Goal: Transaction & Acquisition: Purchase product/service

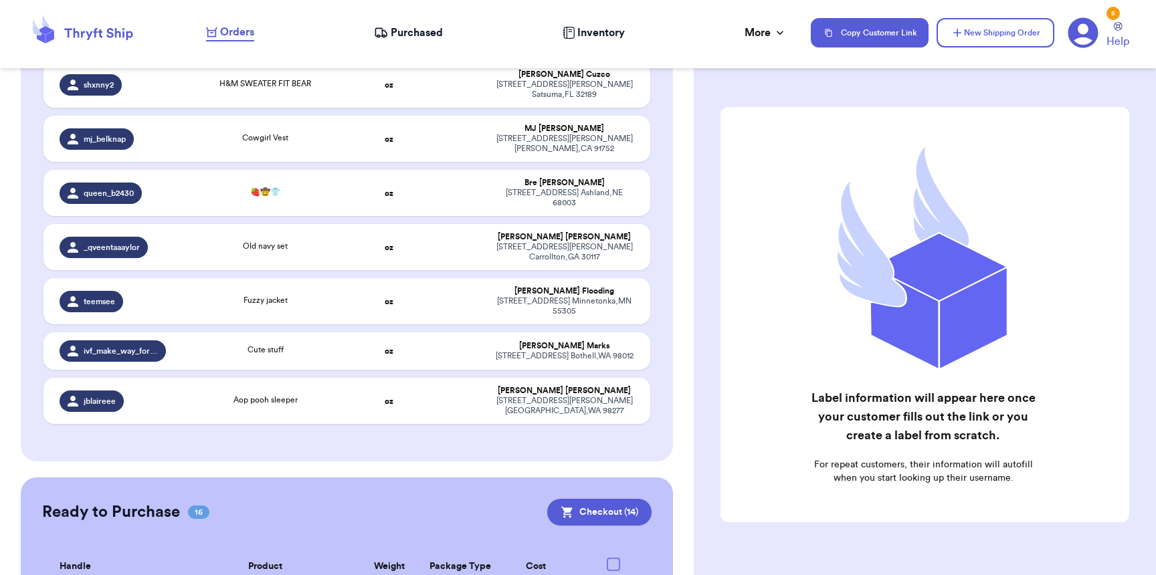
scroll to position [13, 0]
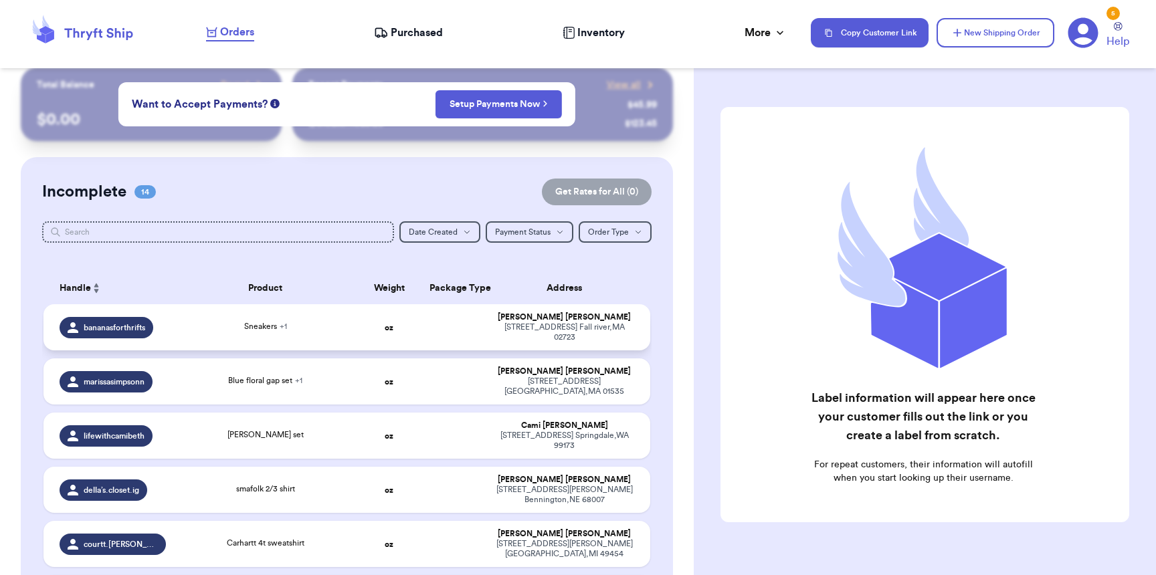
click at [469, 321] on td at bounding box center [454, 327] width 65 height 46
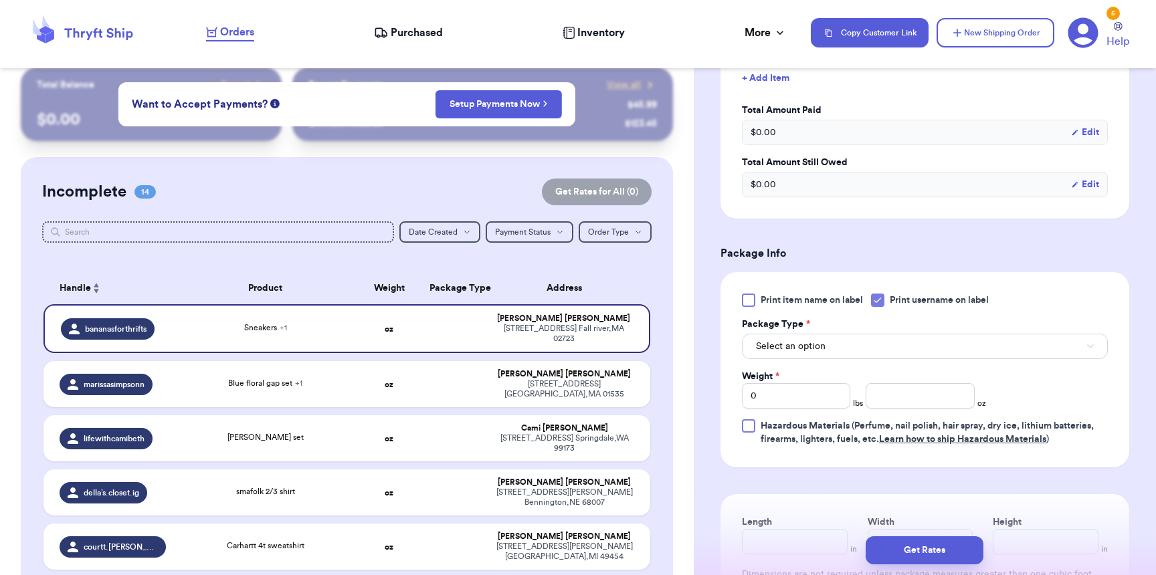
scroll to position [480, 0]
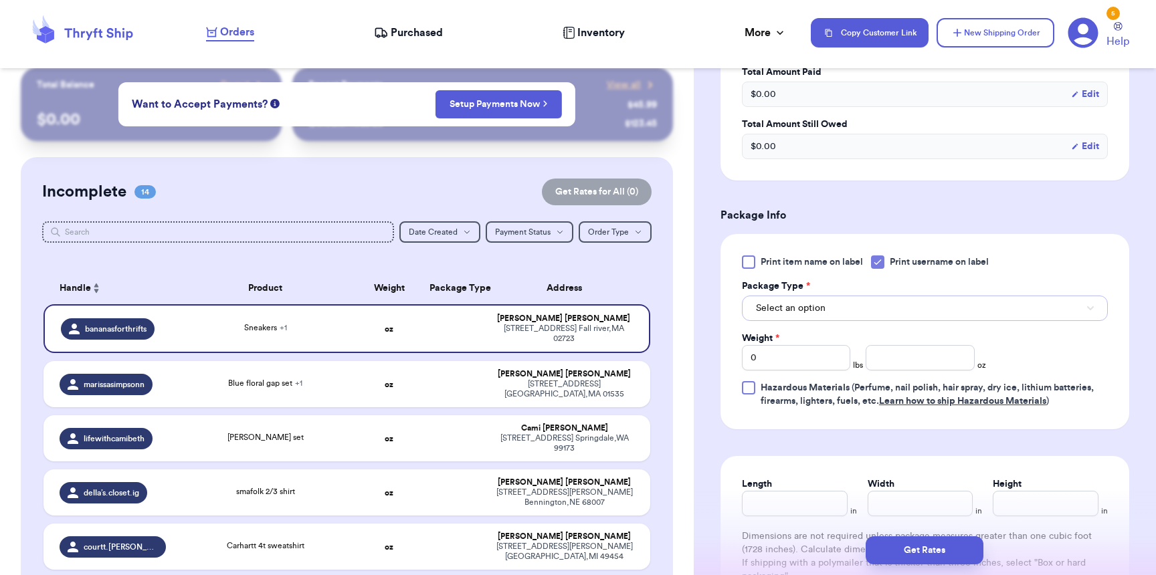
click at [818, 303] on button "Select an option" at bounding box center [925, 308] width 366 height 25
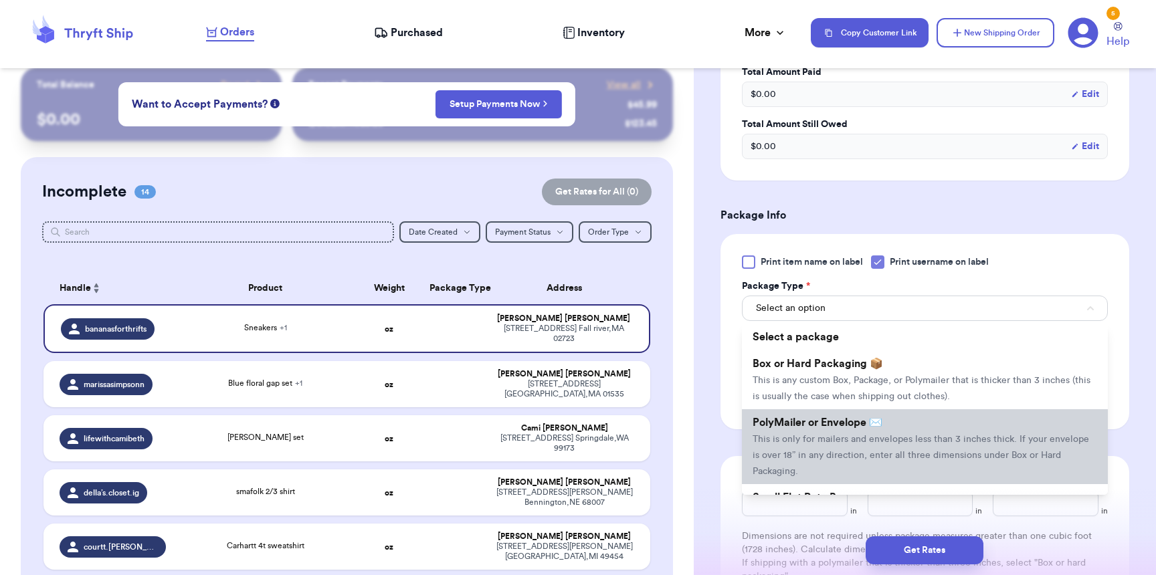
click at [830, 428] on span "PolyMailer or Envelope ✉️" at bounding box center [818, 423] width 130 height 11
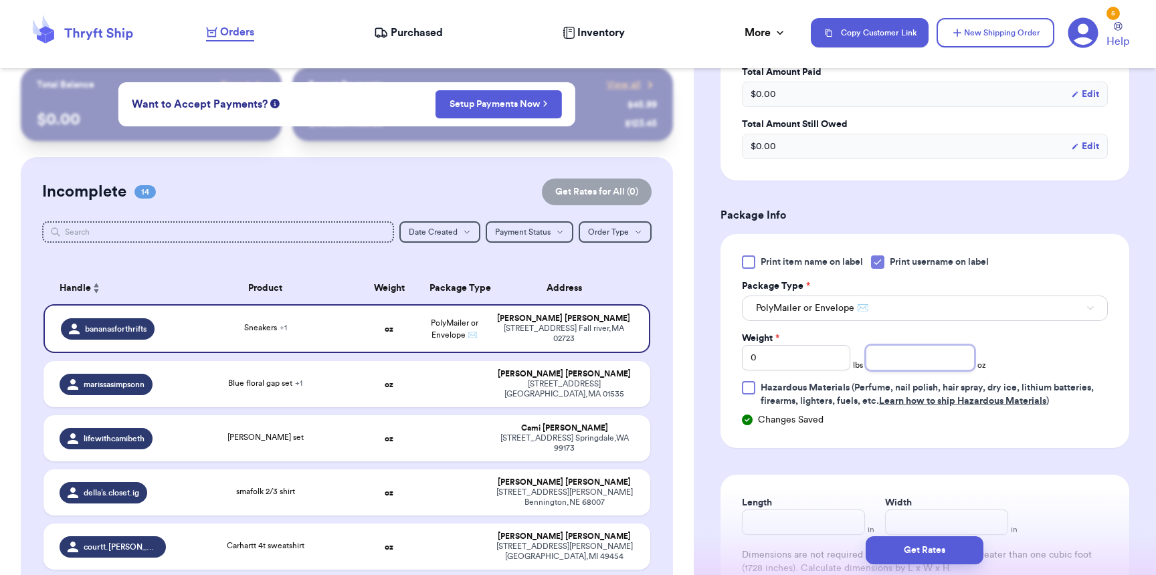
click at [897, 364] on input "number" at bounding box center [920, 357] width 108 height 25
type input "9"
type input "10"
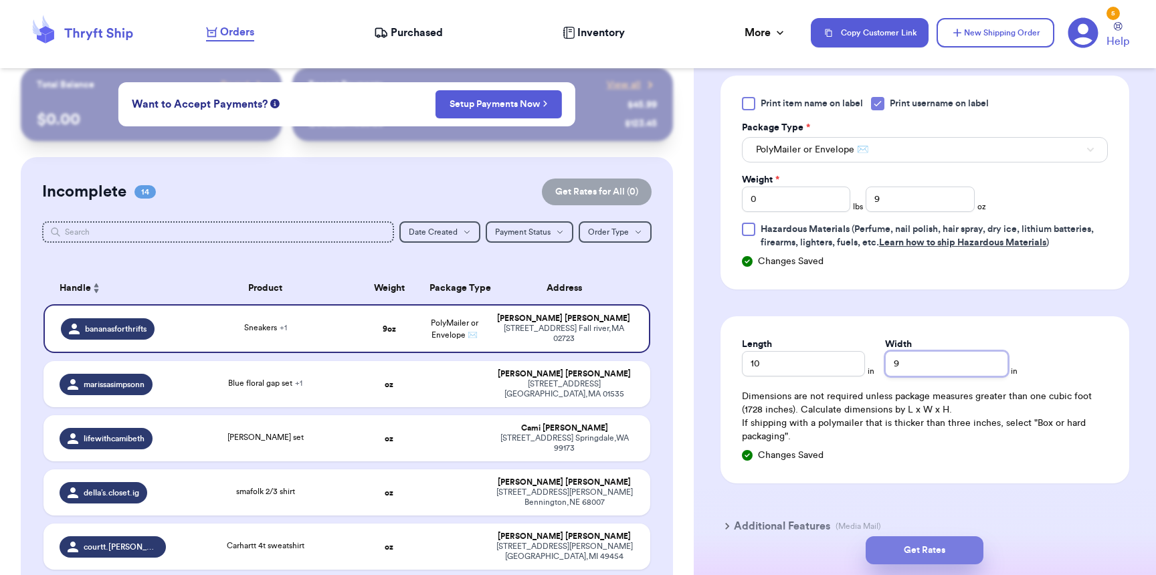
type input "9"
click at [941, 543] on button "Get Rates" at bounding box center [925, 551] width 118 height 28
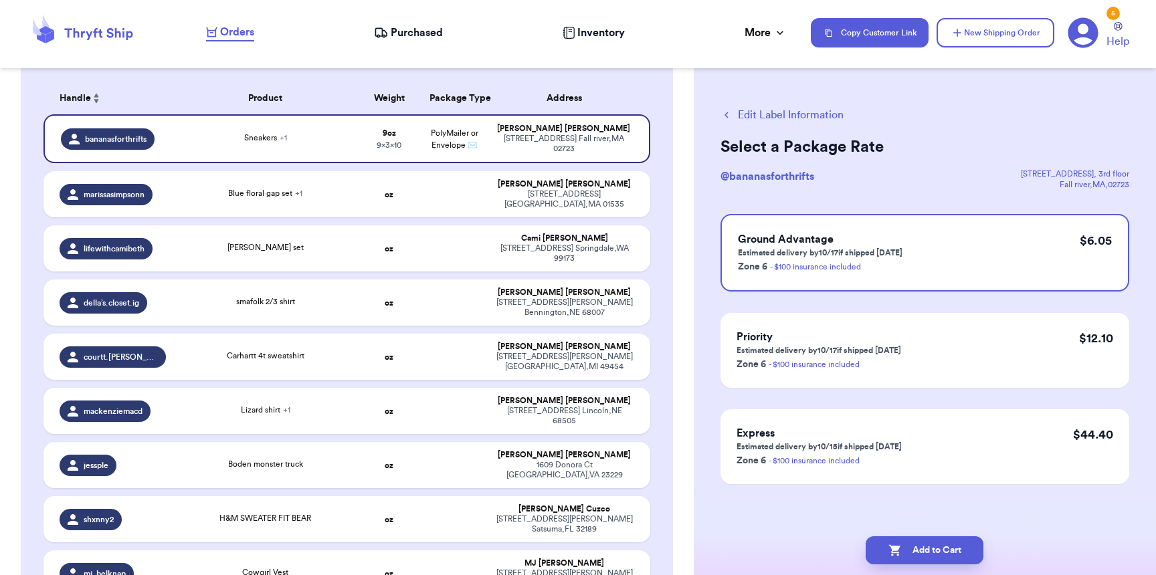
scroll to position [615, 0]
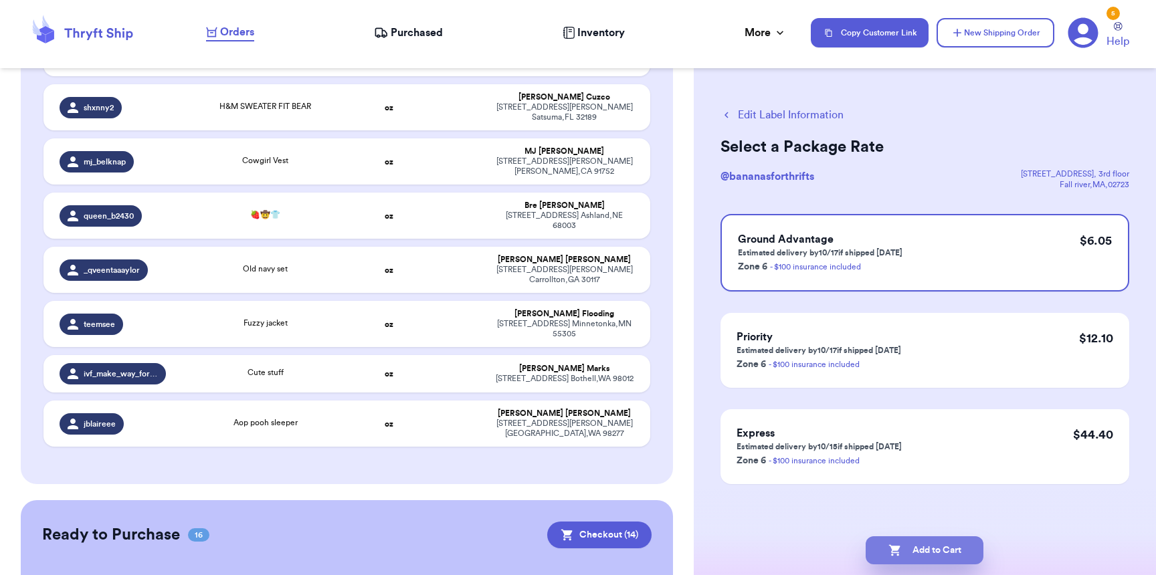
click at [913, 543] on button "Add to Cart" at bounding box center [925, 551] width 118 height 28
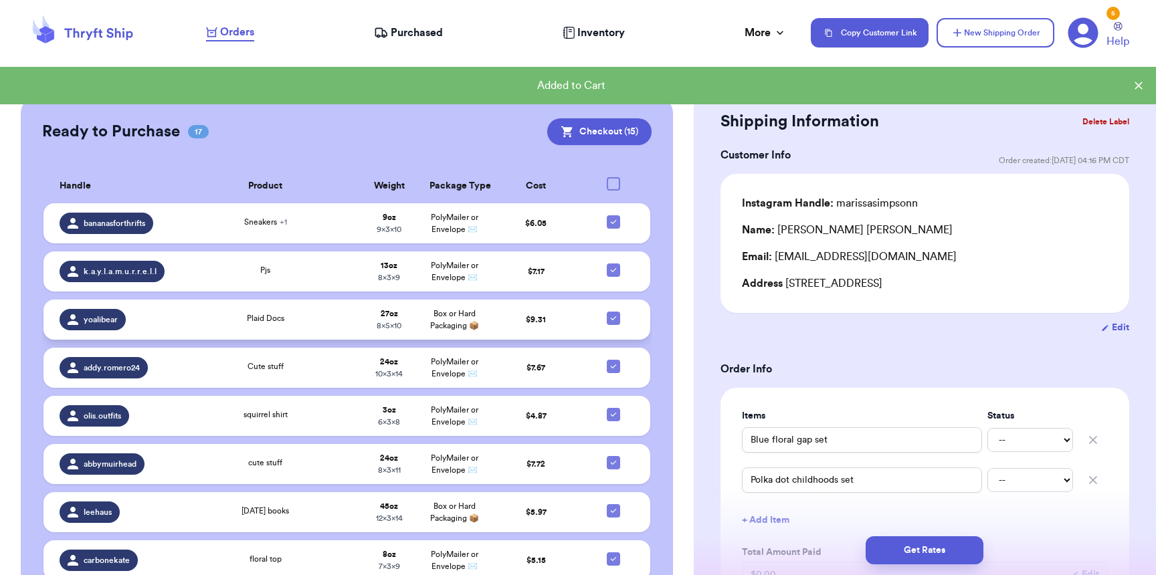
scroll to position [856, 0]
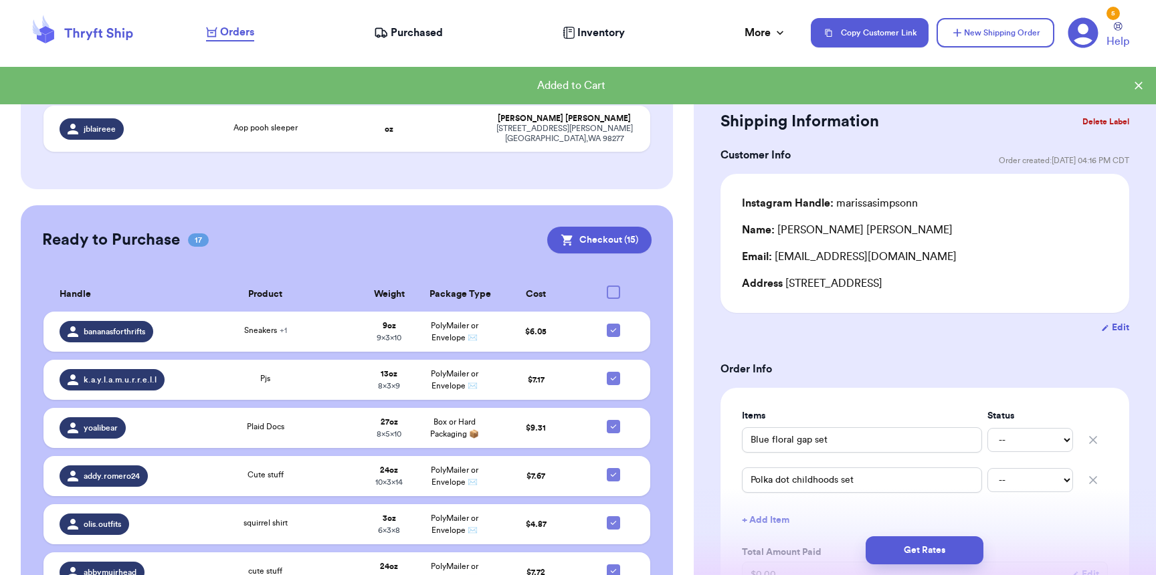
click at [610, 286] on div at bounding box center [613, 292] width 13 height 13
click at [613, 285] on input "checkbox" at bounding box center [613, 285] width 1 height 1
checkbox input "true"
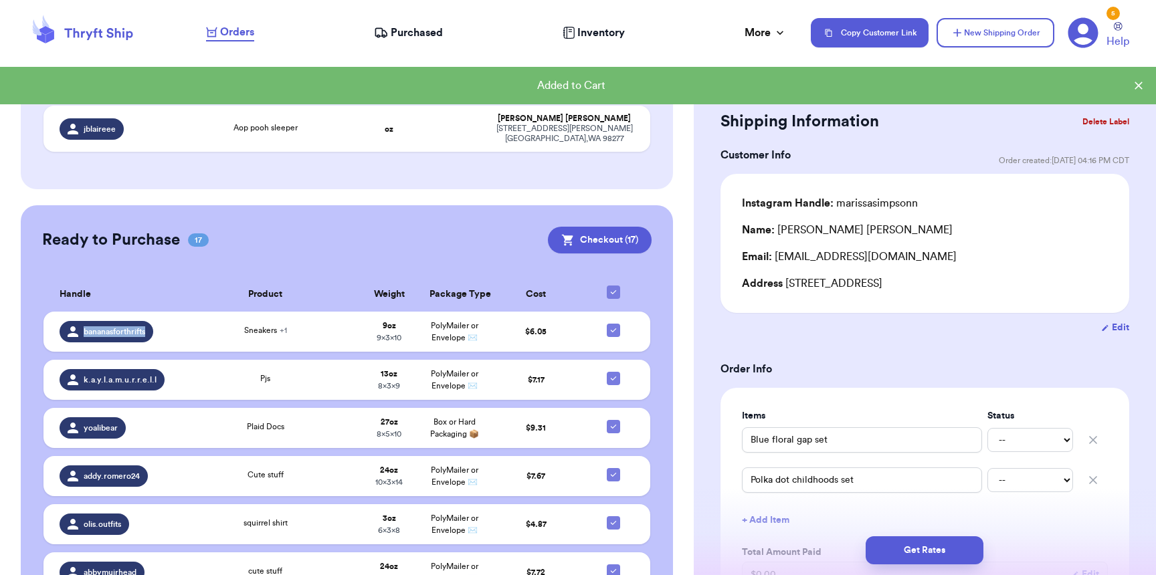
click at [610, 286] on div at bounding box center [613, 292] width 13 height 13
click at [613, 285] on input "checkbox" at bounding box center [613, 285] width 1 height 1
checkbox input "false"
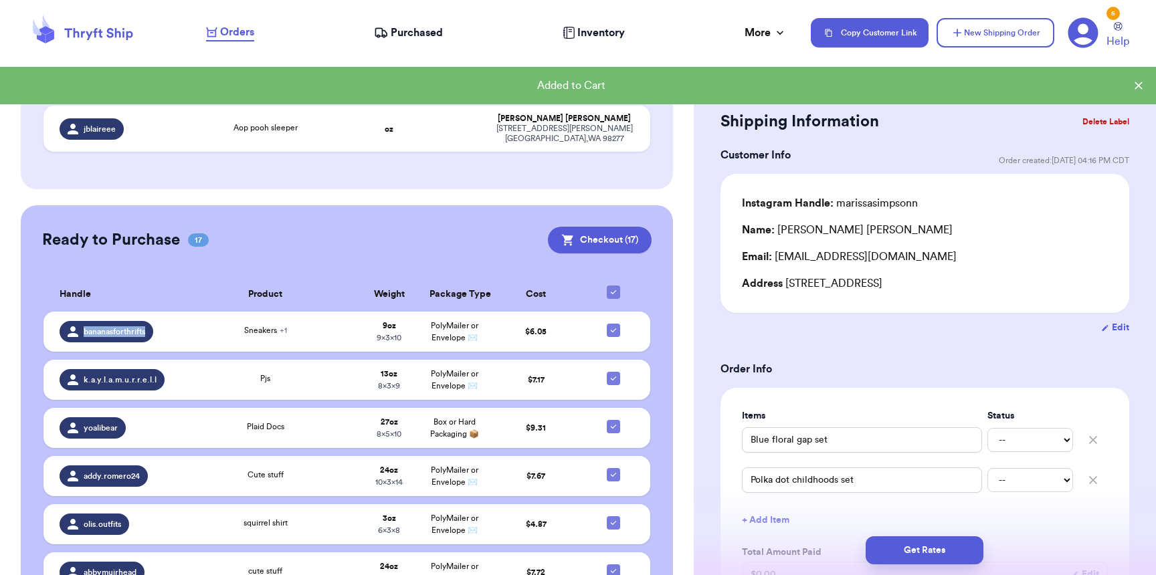
checkbox input "false"
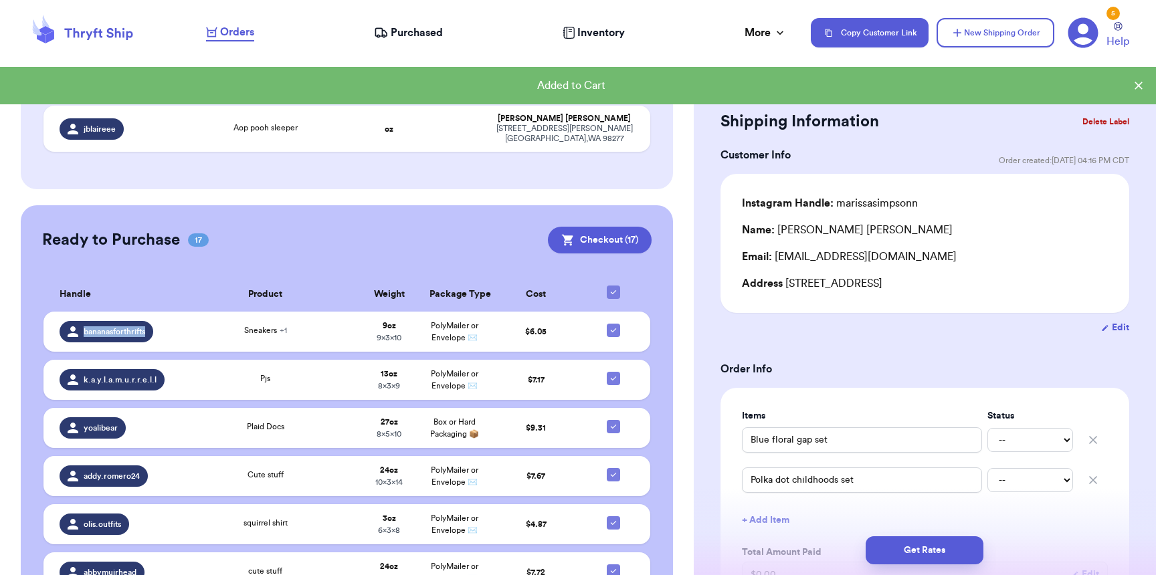
checkbox input "false"
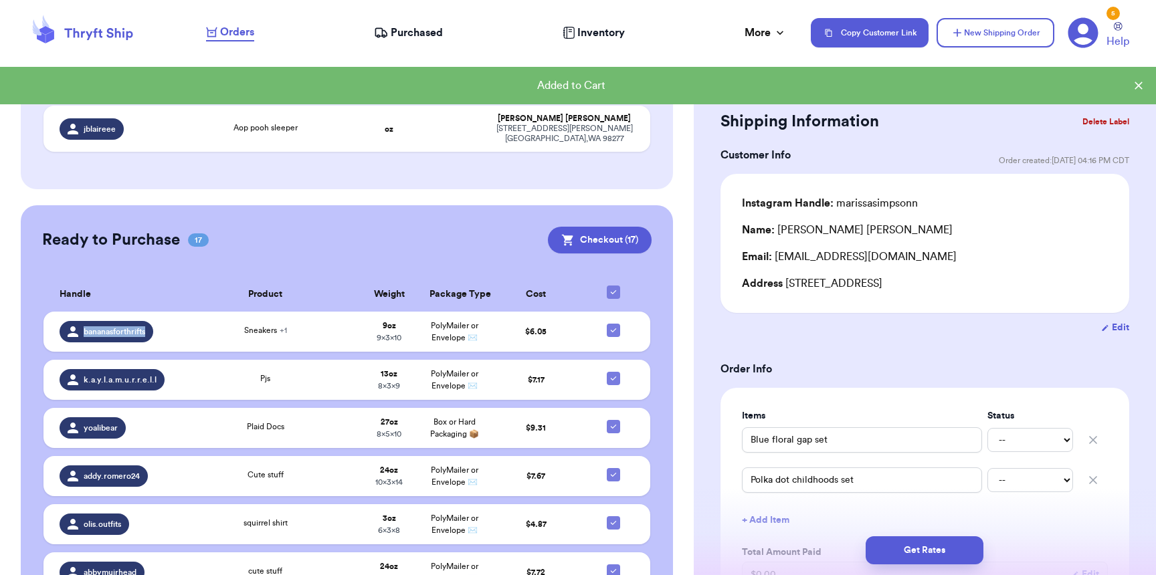
checkbox input "false"
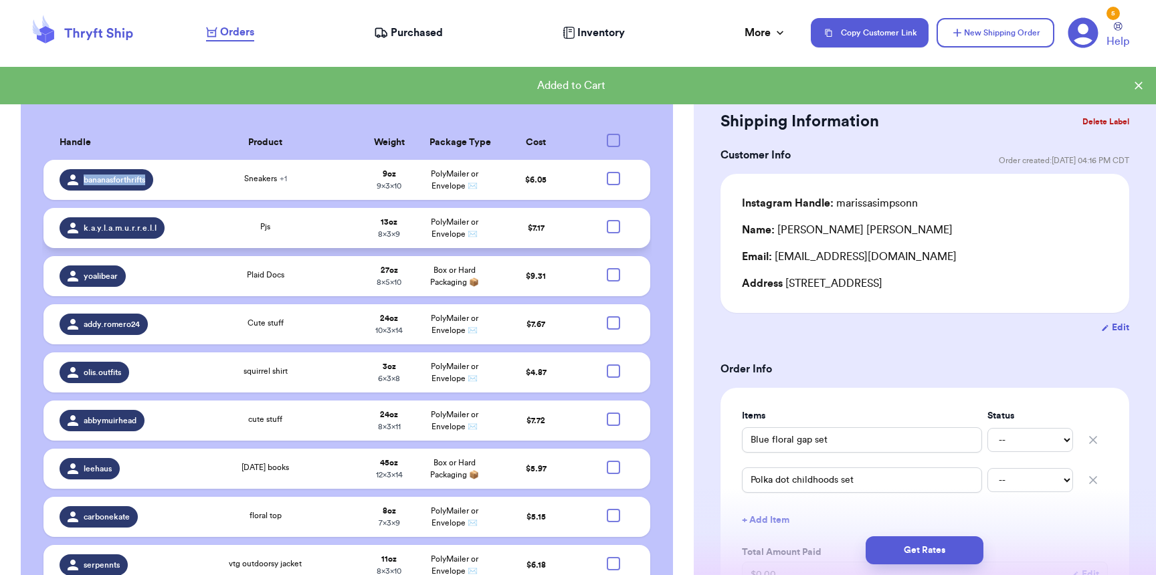
scroll to position [1008, 0]
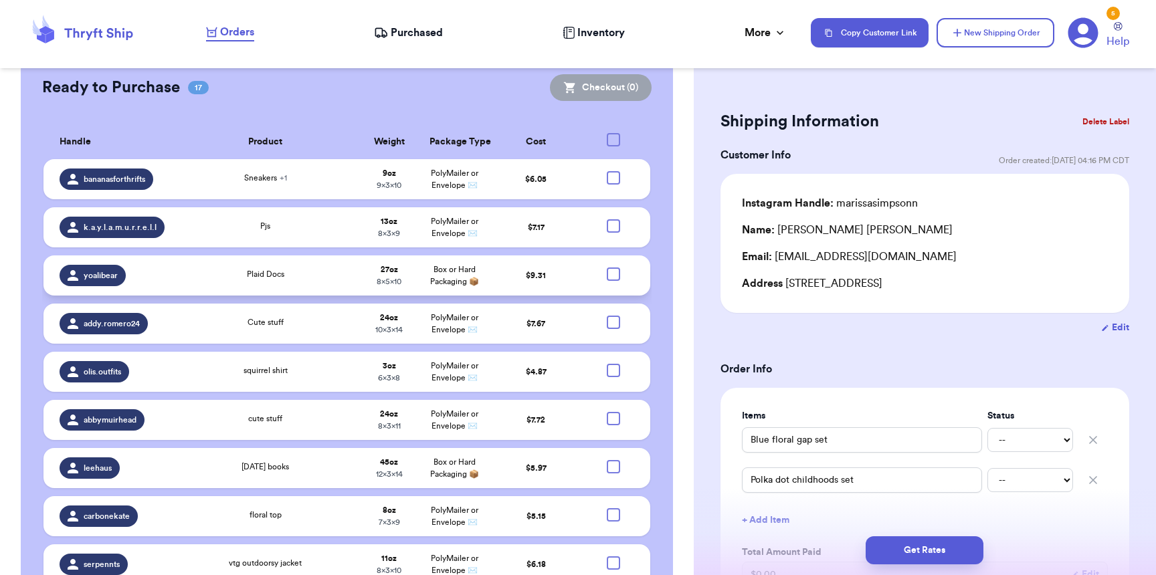
click at [607, 268] on div at bounding box center [613, 274] width 13 height 13
click at [613, 267] on input "checkbox" at bounding box center [613, 267] width 1 height 1
checkbox input "true"
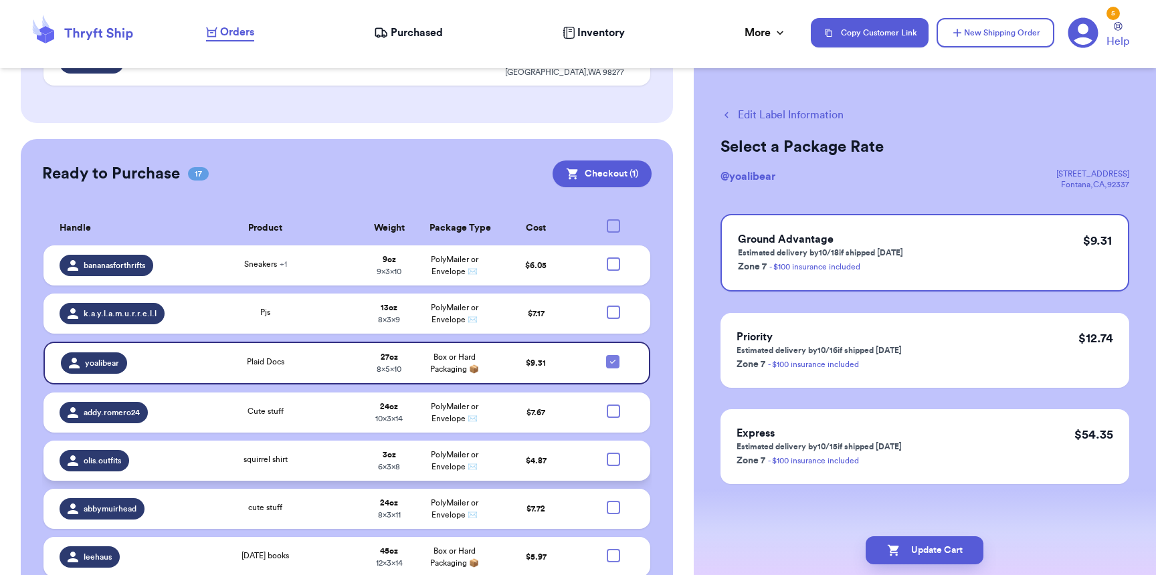
scroll to position [836, 0]
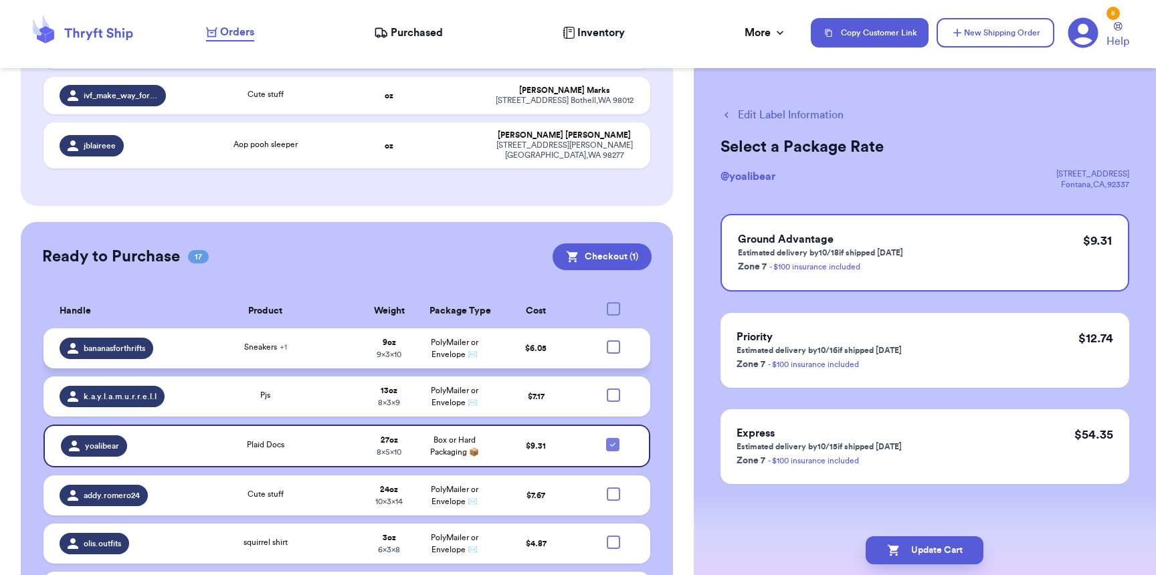
click at [607, 341] on div at bounding box center [613, 347] width 13 height 13
click at [613, 340] on input "checkbox" at bounding box center [613, 340] width 1 height 1
checkbox input "true"
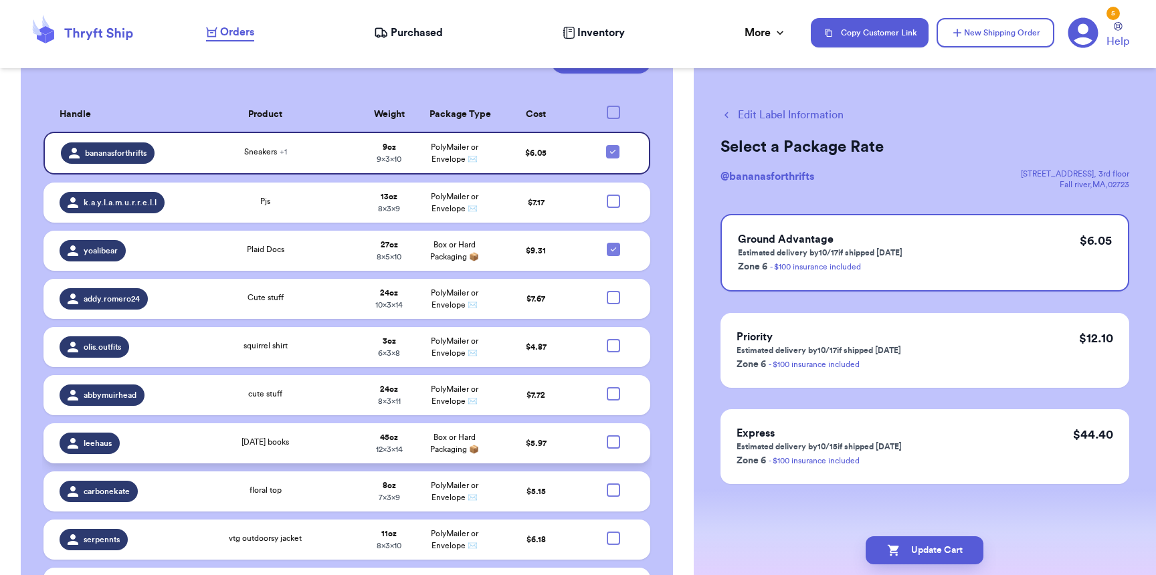
scroll to position [1058, 0]
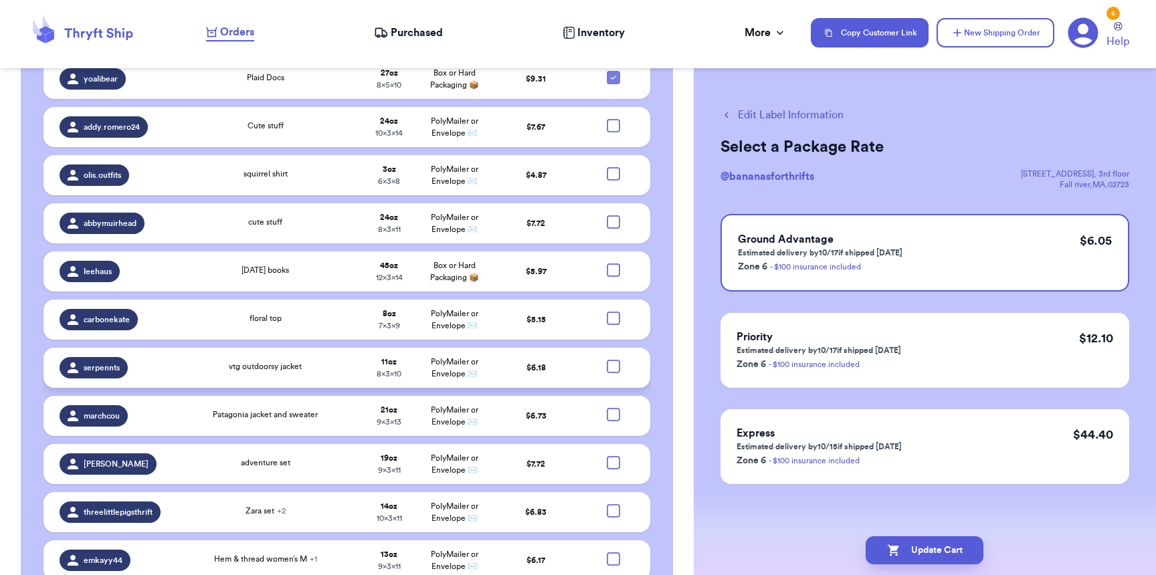
click at [607, 505] on div at bounding box center [613, 511] width 13 height 13
click at [613, 504] on input "checkbox" at bounding box center [613, 504] width 1 height 1
checkbox input "true"
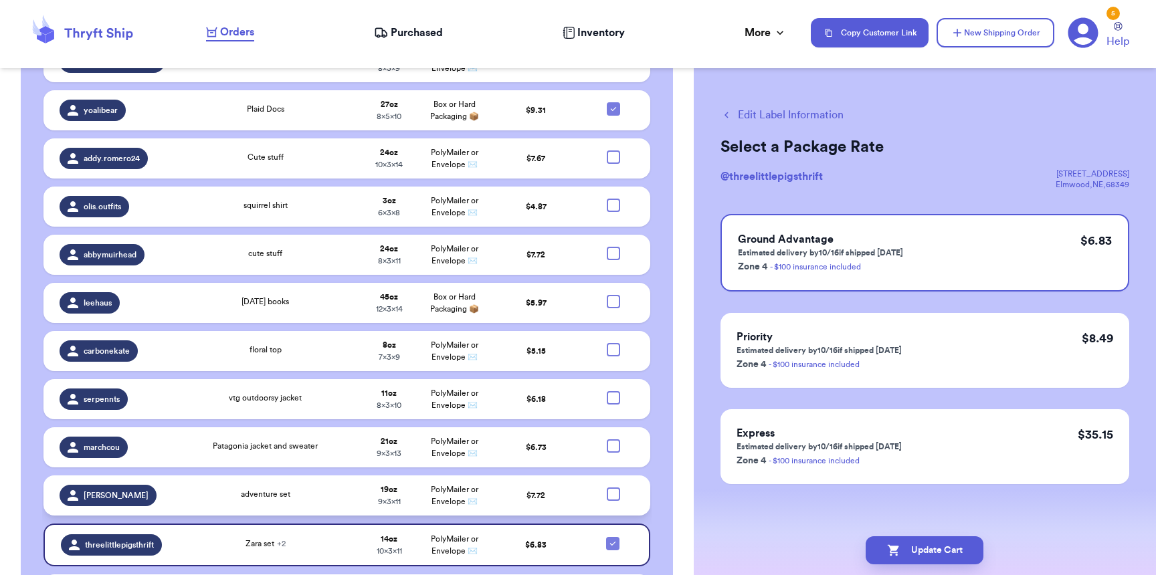
scroll to position [1170, 0]
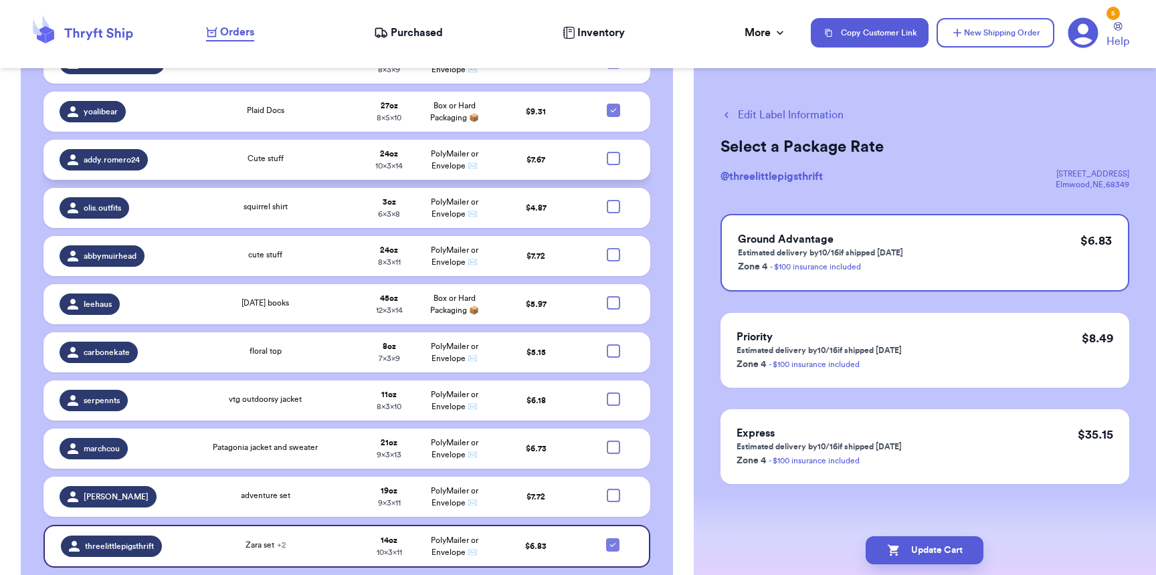
click at [609, 152] on div at bounding box center [613, 158] width 13 height 13
click at [613, 151] on input "checkbox" at bounding box center [613, 151] width 1 height 1
checkbox input "true"
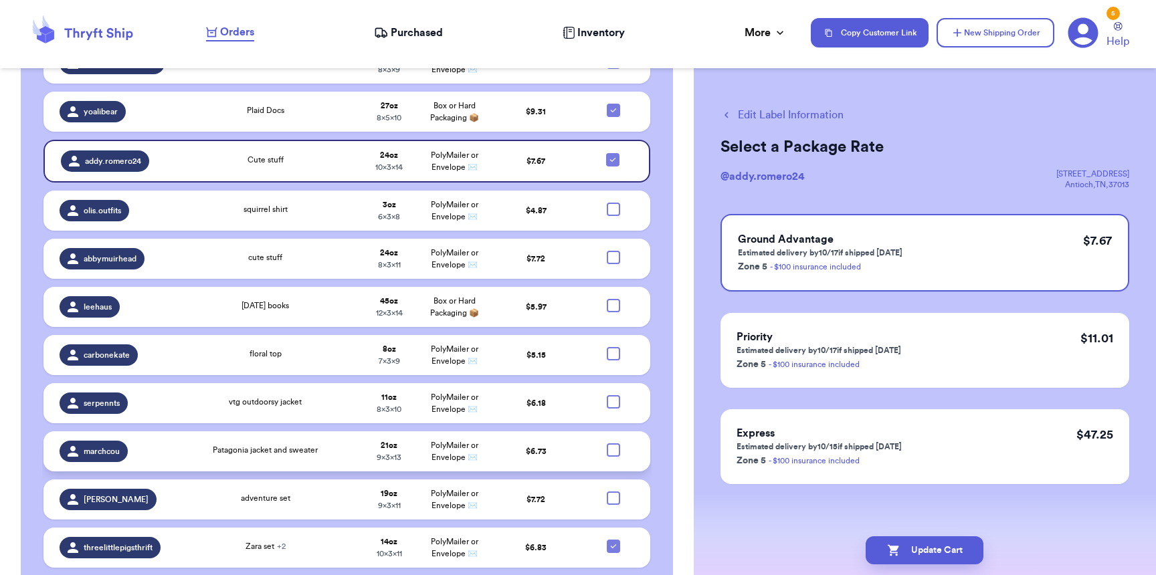
click at [607, 444] on div at bounding box center [613, 450] width 13 height 13
click at [613, 443] on input "checkbox" at bounding box center [613, 443] width 1 height 1
checkbox input "true"
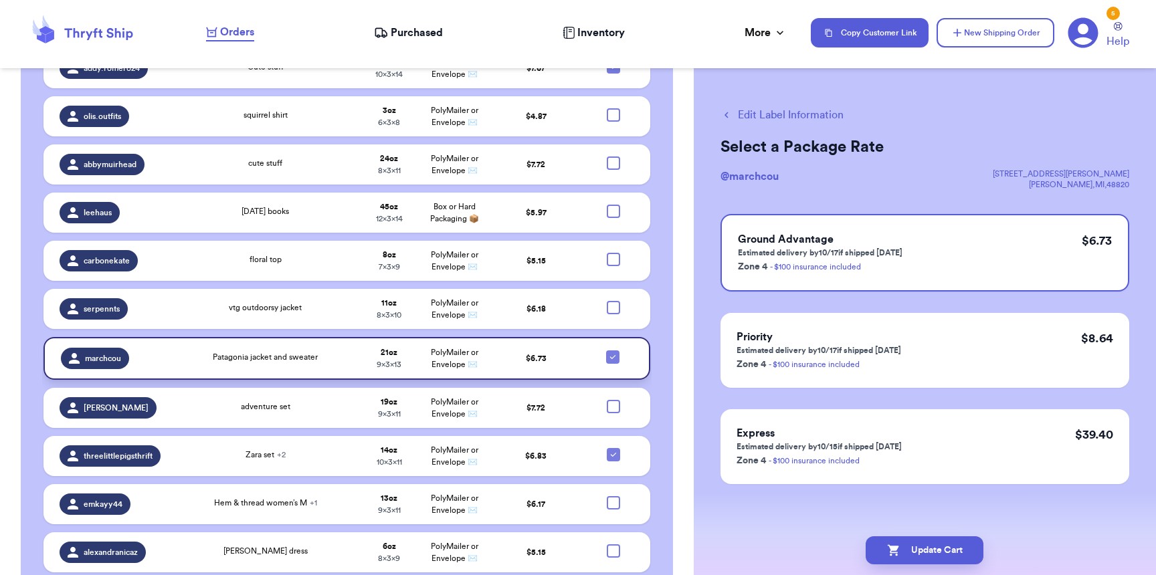
scroll to position [1301, 0]
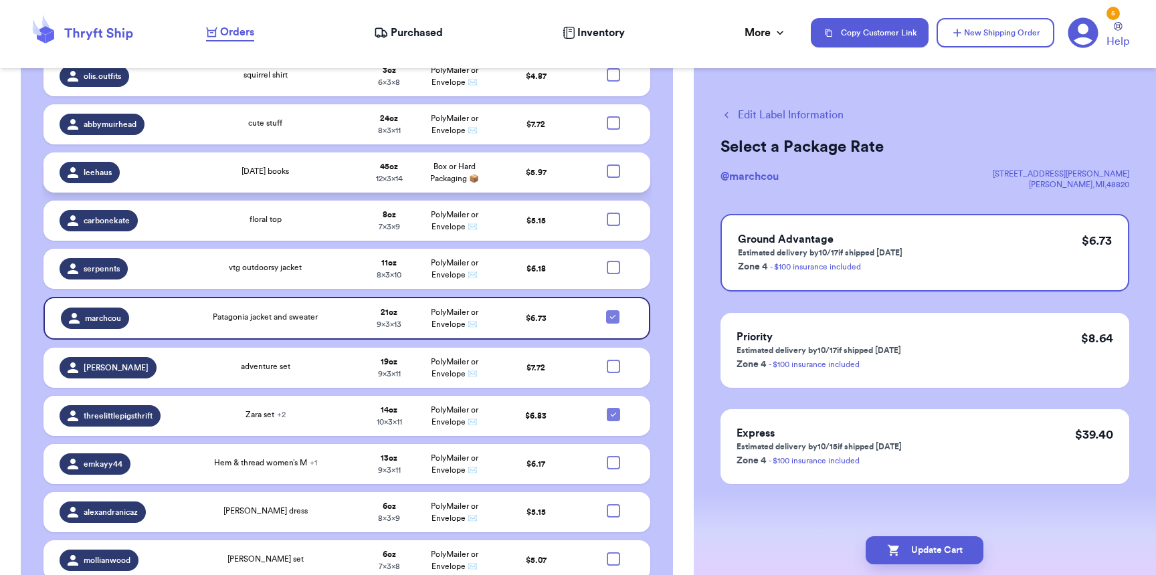
click at [607, 165] on div at bounding box center [613, 171] width 13 height 13
click at [613, 164] on input "checkbox" at bounding box center [613, 164] width 1 height 1
checkbox input "true"
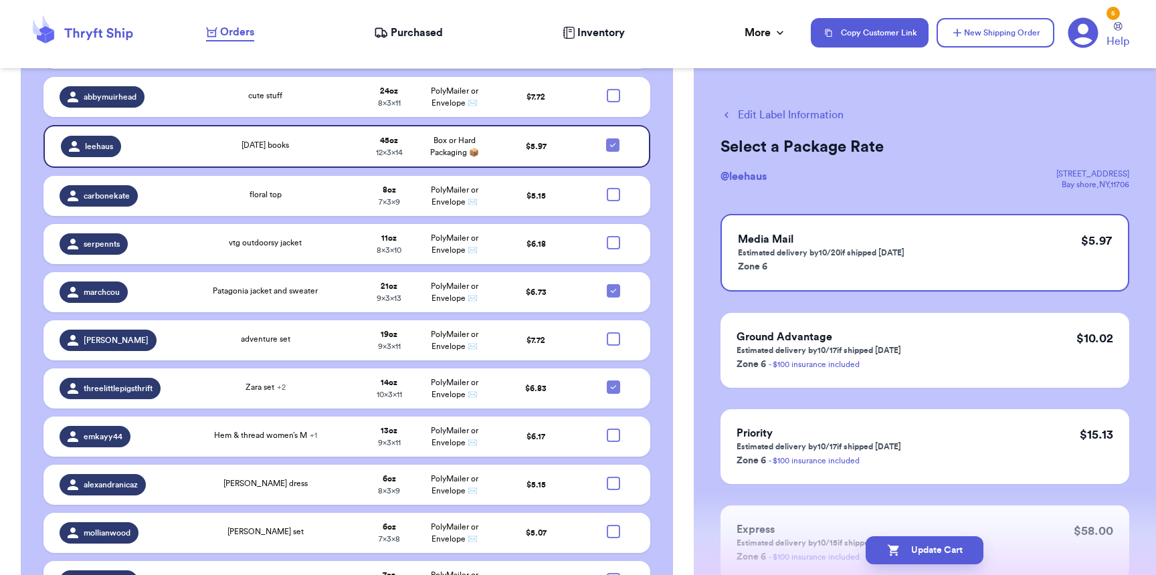
scroll to position [1344, 0]
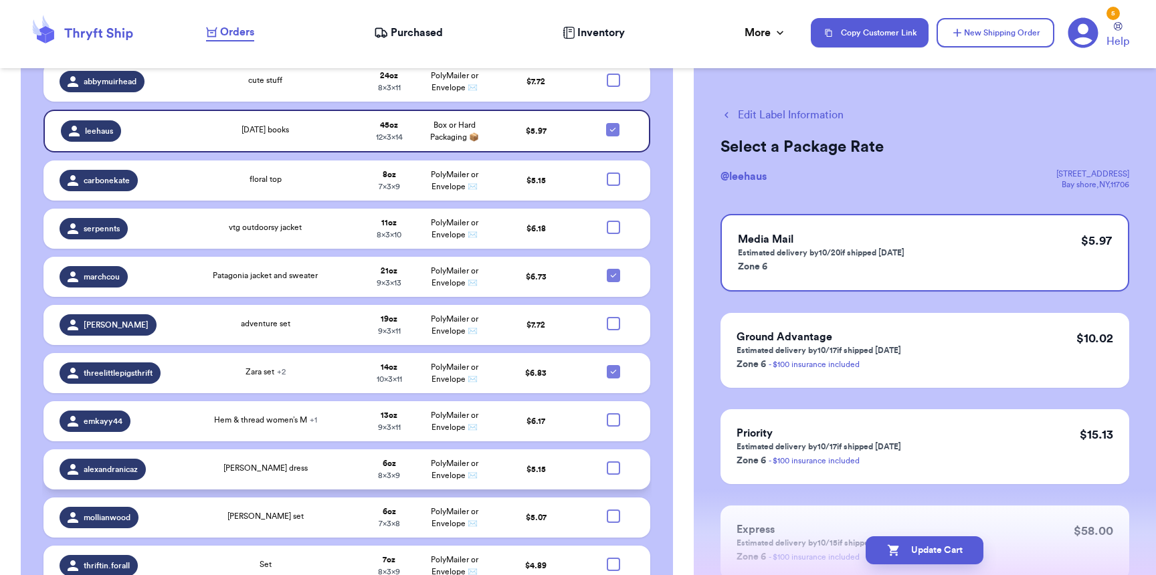
click at [608, 462] on div at bounding box center [613, 468] width 13 height 13
click at [613, 461] on input "checkbox" at bounding box center [613, 461] width 1 height 1
checkbox input "true"
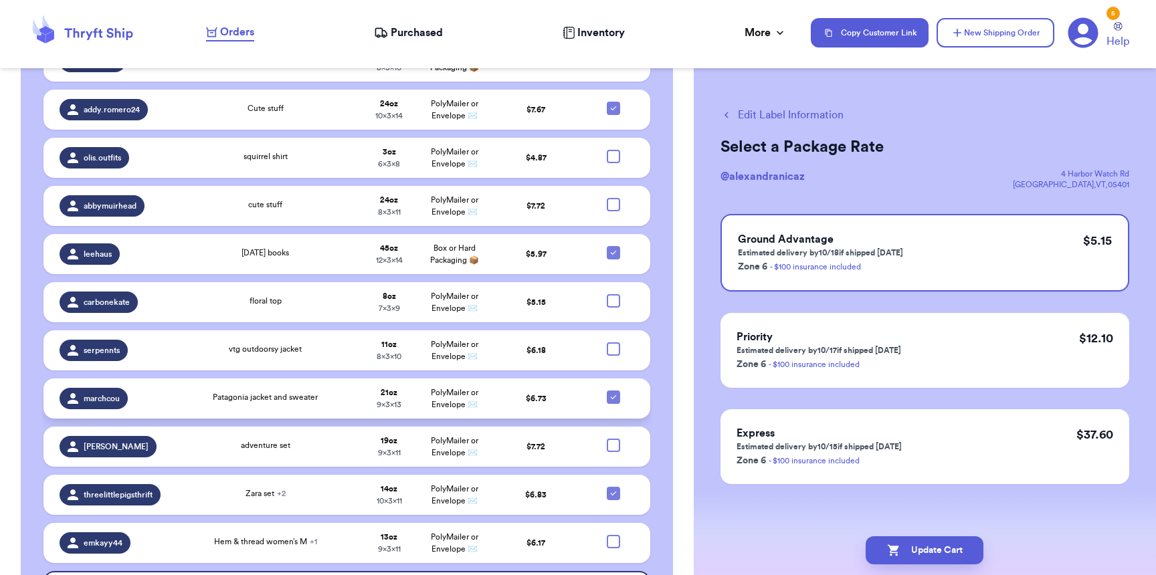
scroll to position [1215, 0]
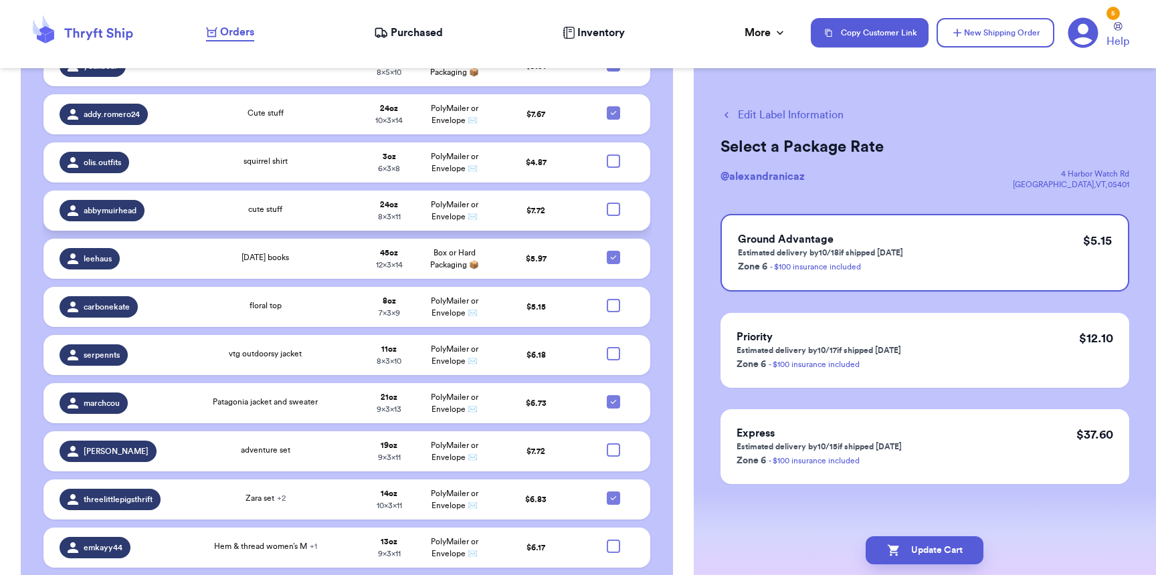
click at [608, 203] on div at bounding box center [613, 209] width 13 height 13
click at [613, 202] on input "checkbox" at bounding box center [613, 202] width 1 height 1
checkbox input "true"
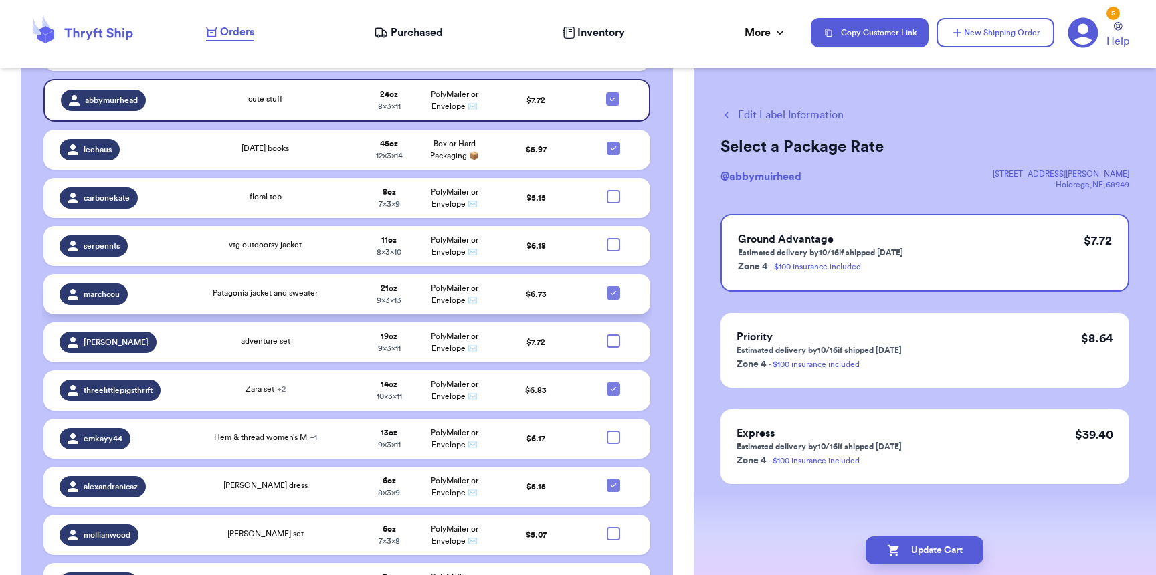
scroll to position [1351, 0]
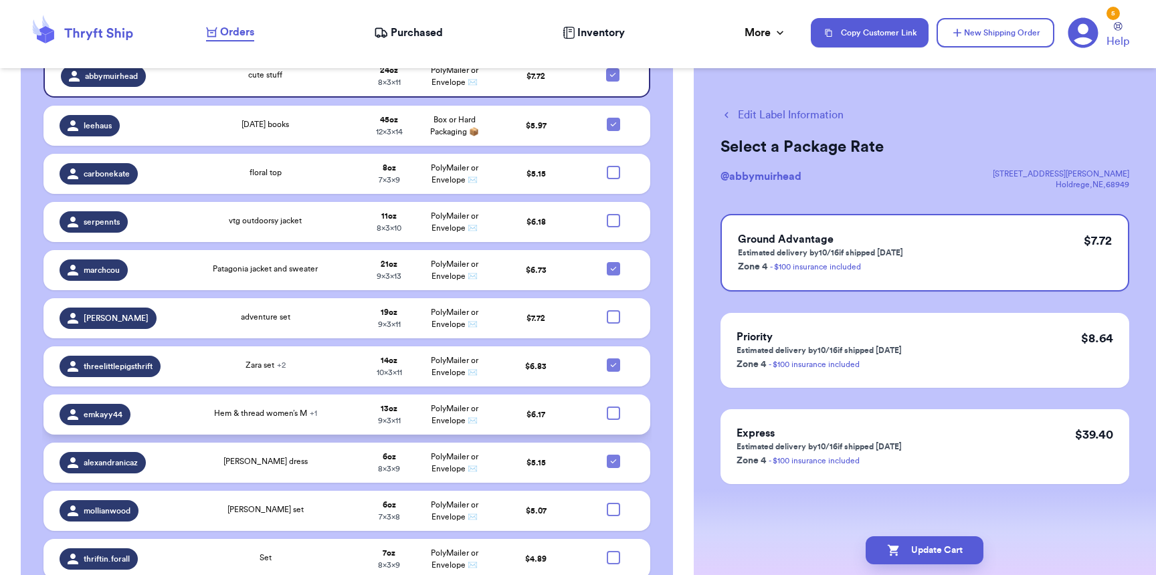
click at [610, 407] on div at bounding box center [613, 413] width 13 height 13
click at [613, 406] on input "checkbox" at bounding box center [613, 406] width 1 height 1
checkbox input "true"
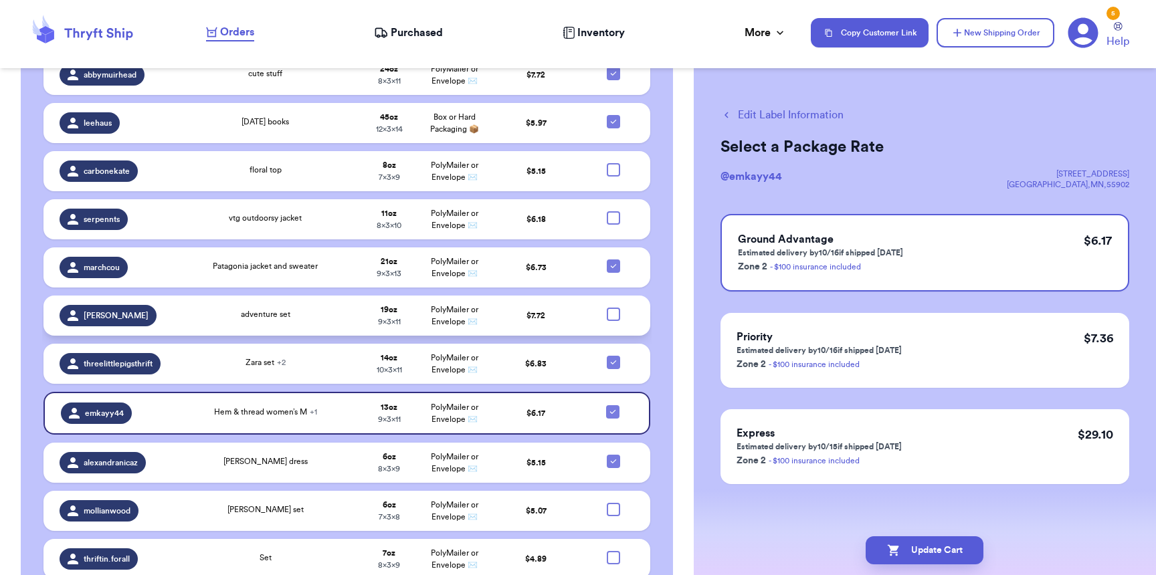
click at [610, 308] on div at bounding box center [613, 314] width 13 height 13
click at [613, 307] on input "checkbox" at bounding box center [613, 307] width 1 height 1
checkbox input "true"
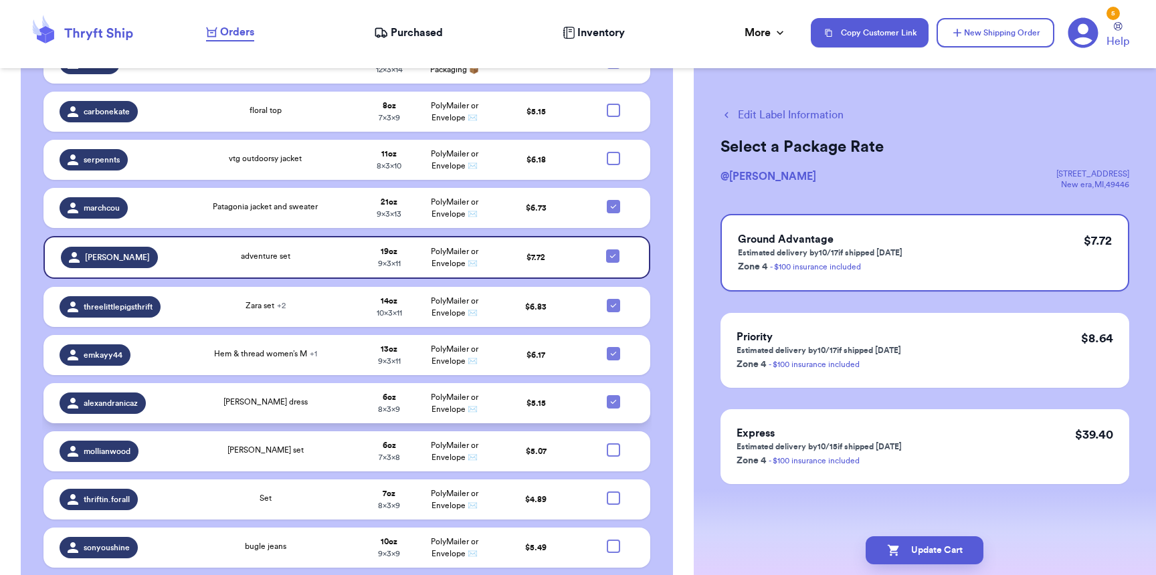
scroll to position [1419, 0]
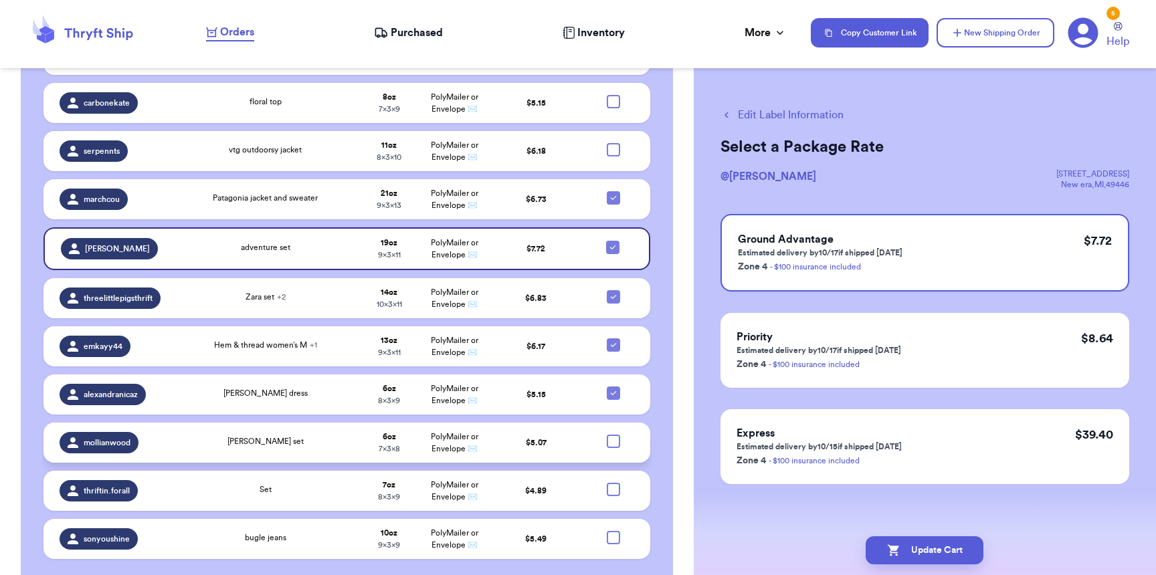
click at [607, 435] on div at bounding box center [613, 441] width 13 height 13
click at [613, 434] on input "checkbox" at bounding box center [613, 434] width 1 height 1
checkbox input "true"
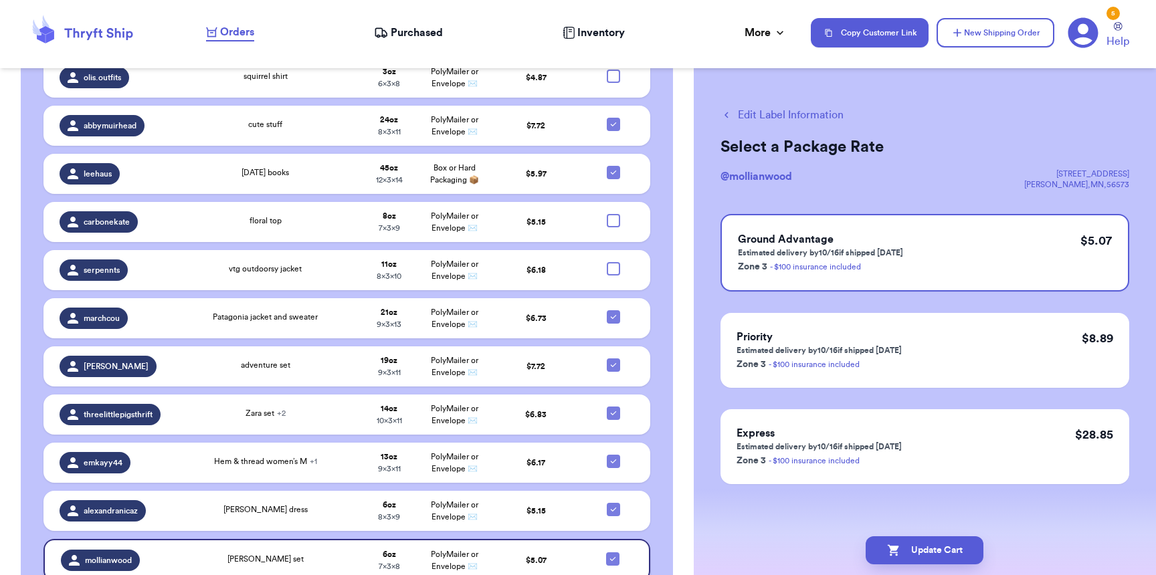
scroll to position [1285, 0]
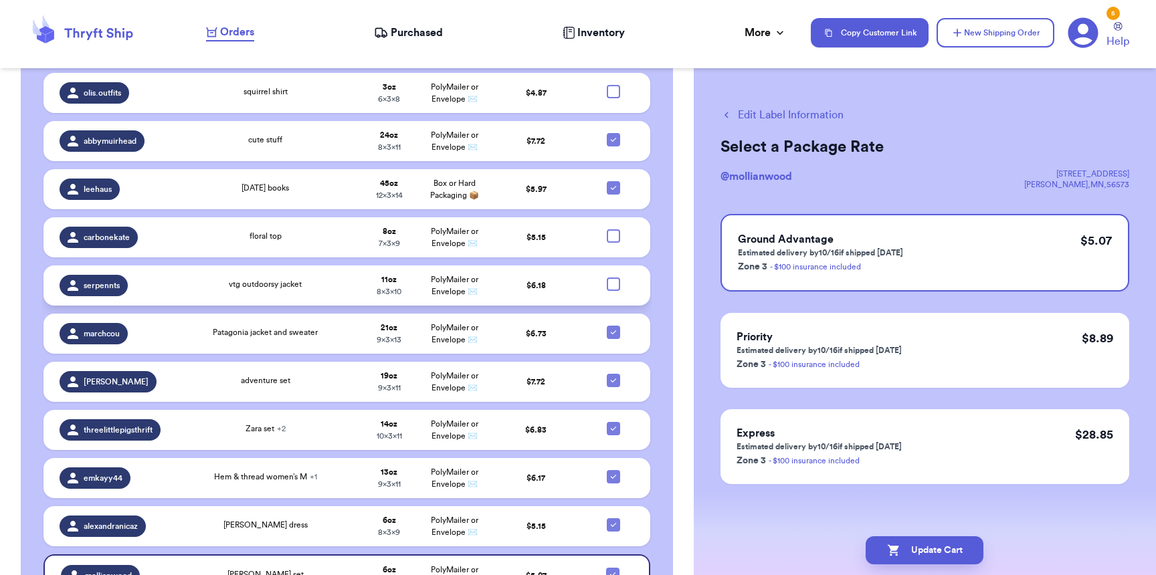
click at [607, 278] on div at bounding box center [613, 284] width 13 height 13
click at [613, 277] on input "checkbox" at bounding box center [613, 277] width 1 height 1
checkbox input "true"
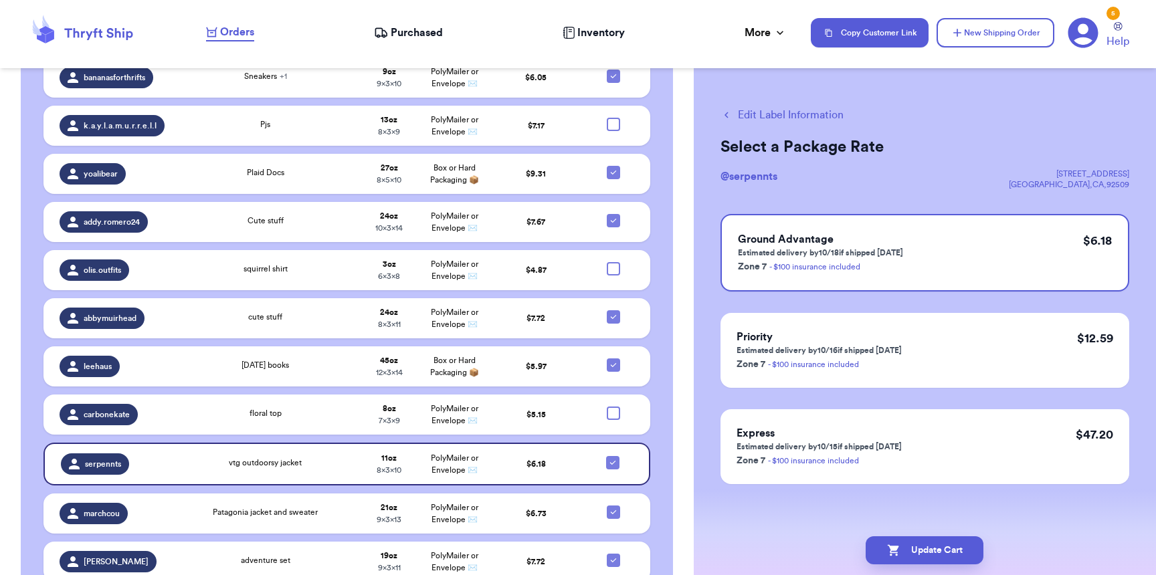
scroll to position [751, 0]
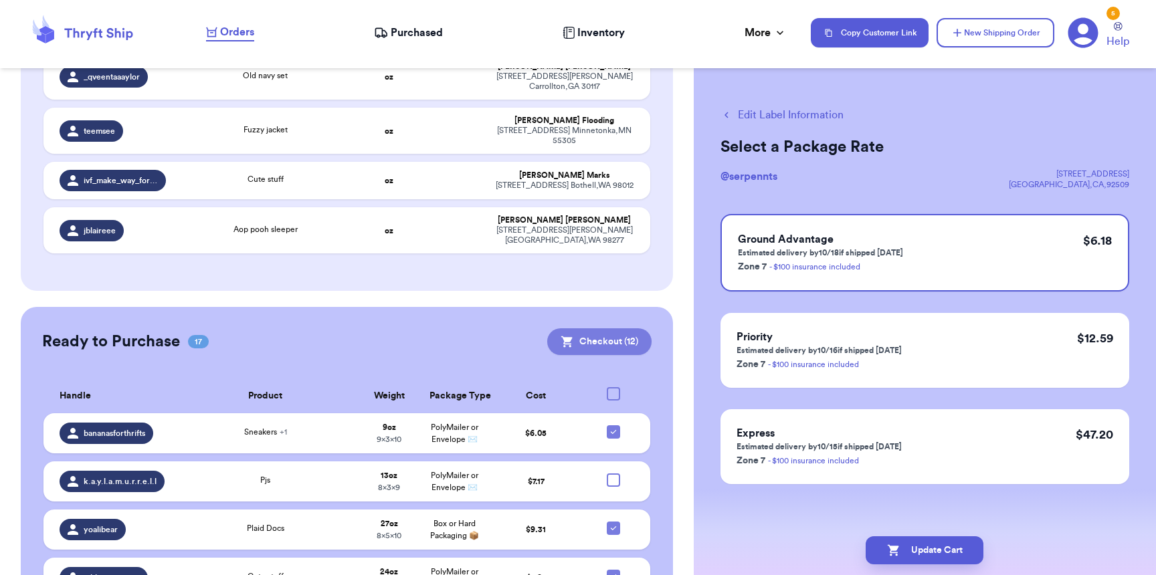
click at [604, 329] on button "Checkout ( 12 )" at bounding box center [599, 342] width 104 height 27
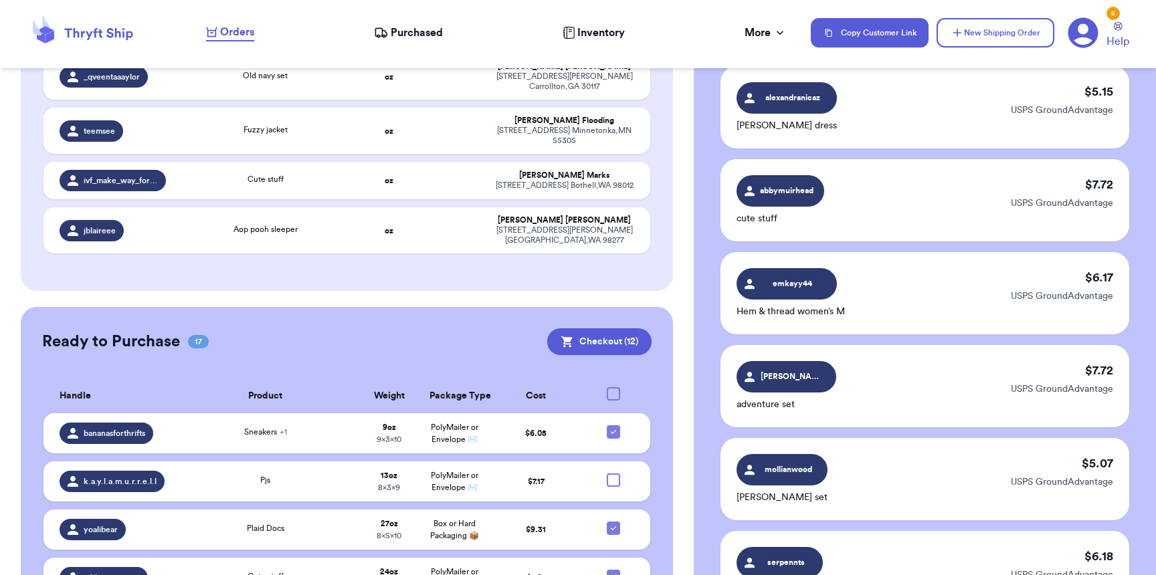
scroll to position [1038, 0]
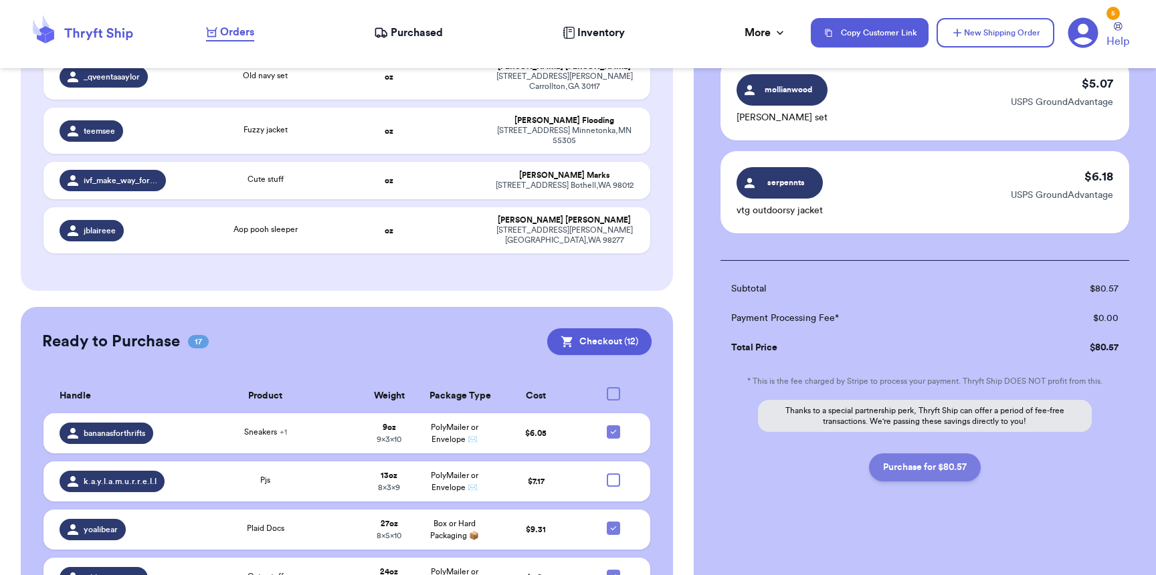
click at [921, 476] on button "Purchase for $80.57" at bounding box center [925, 468] width 112 height 28
checkbox input "false"
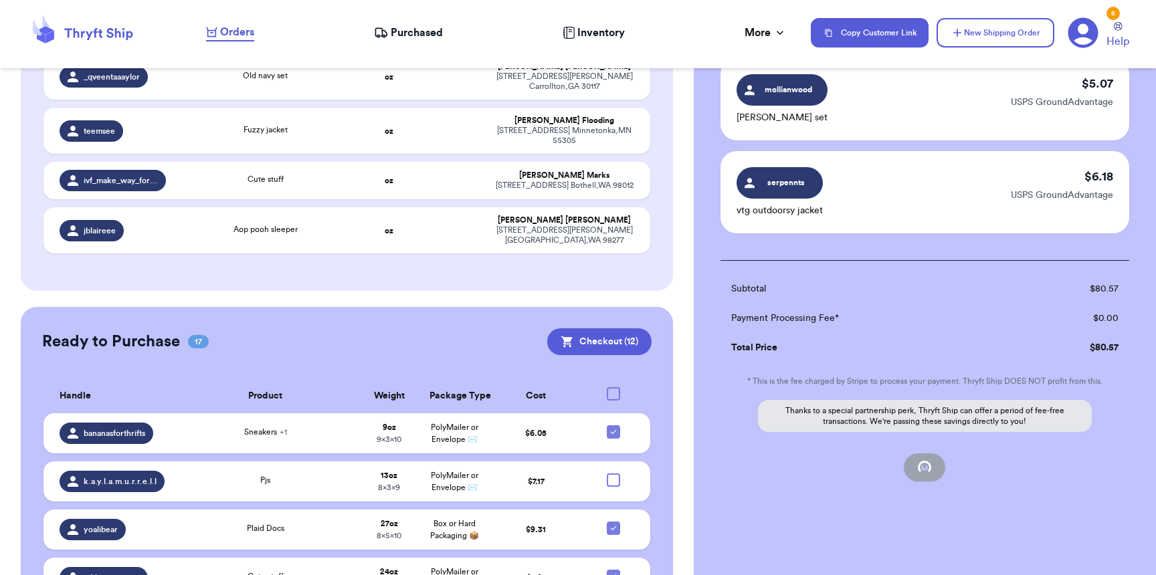
checkbox input "false"
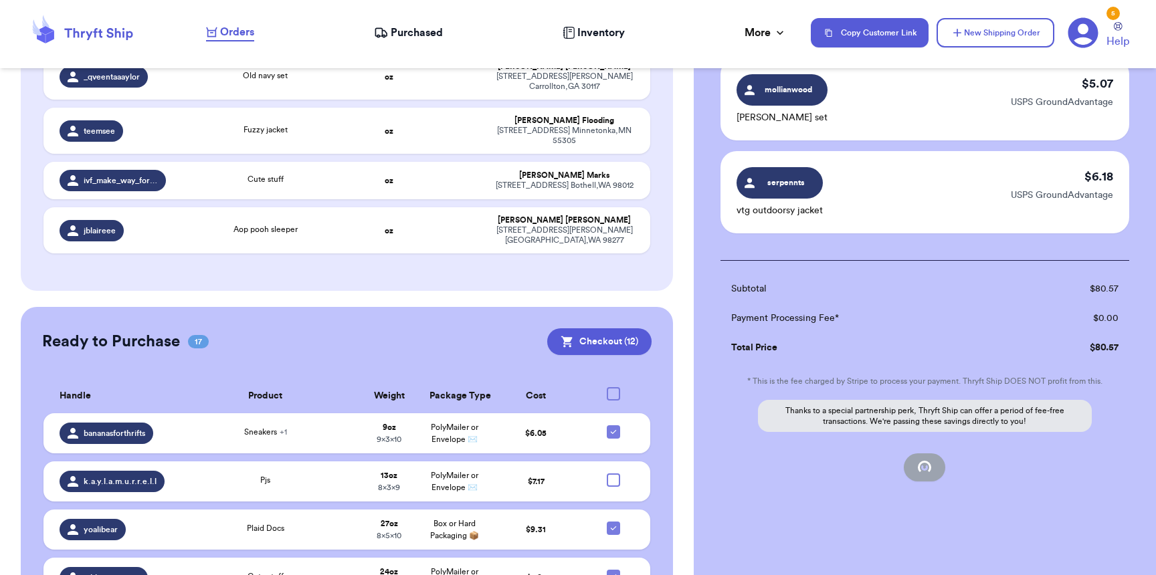
checkbox input "false"
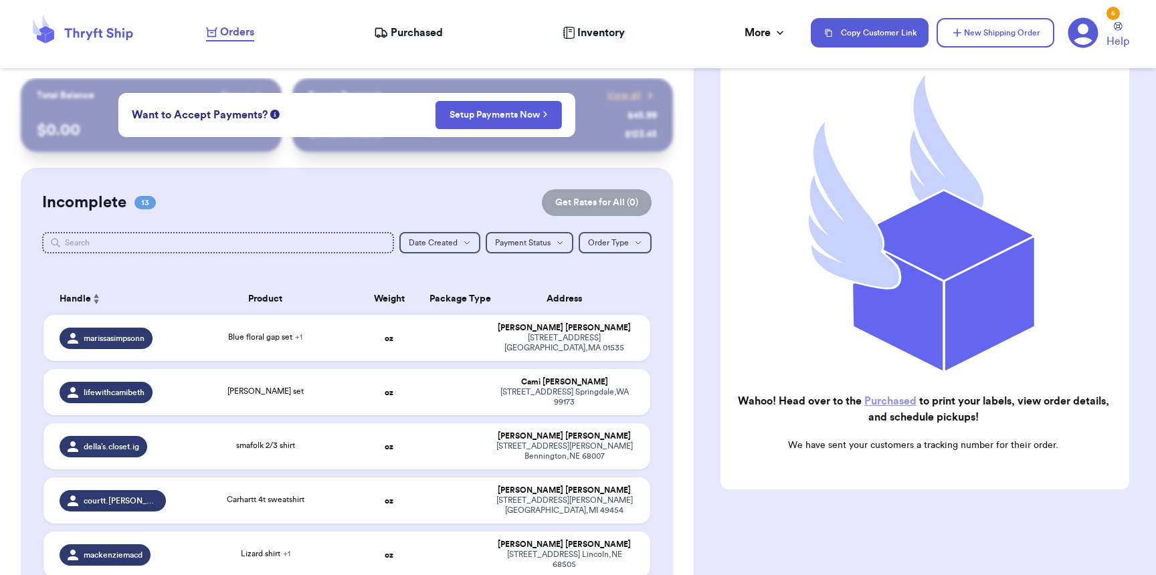
scroll to position [0, 0]
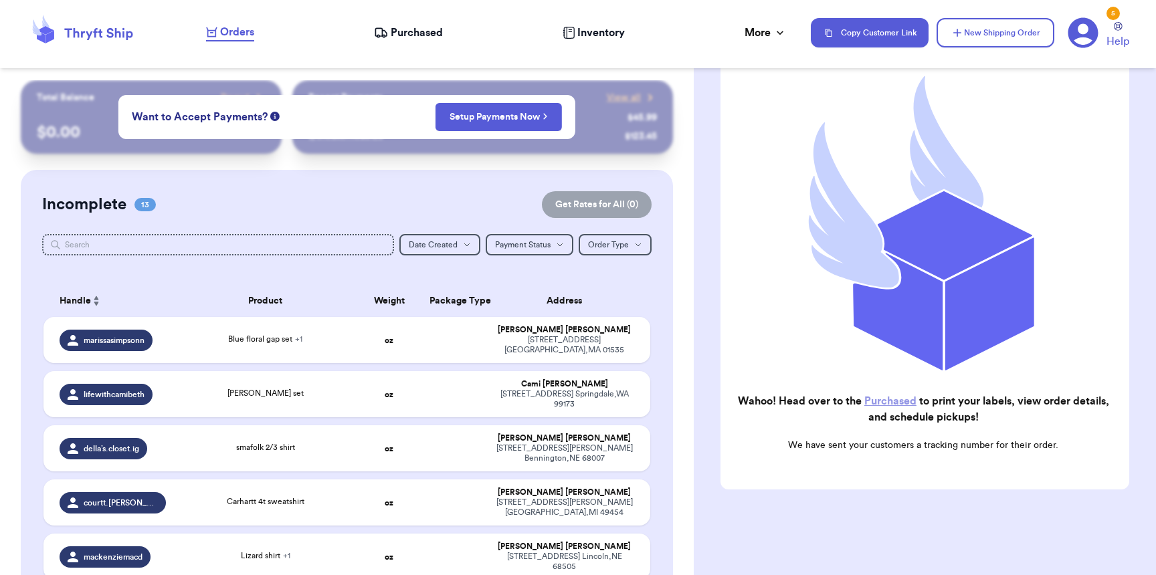
click at [393, 33] on span "Purchased" at bounding box center [417, 33] width 52 height 16
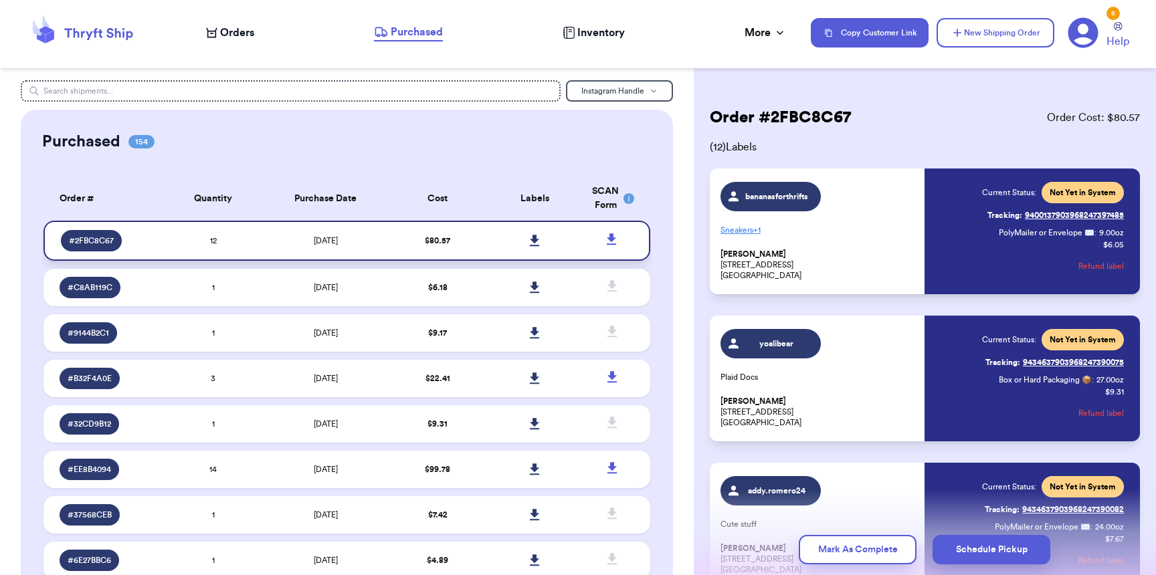
click at [531, 240] on icon at bounding box center [535, 241] width 10 height 12
